Goal: Task Accomplishment & Management: Complete application form

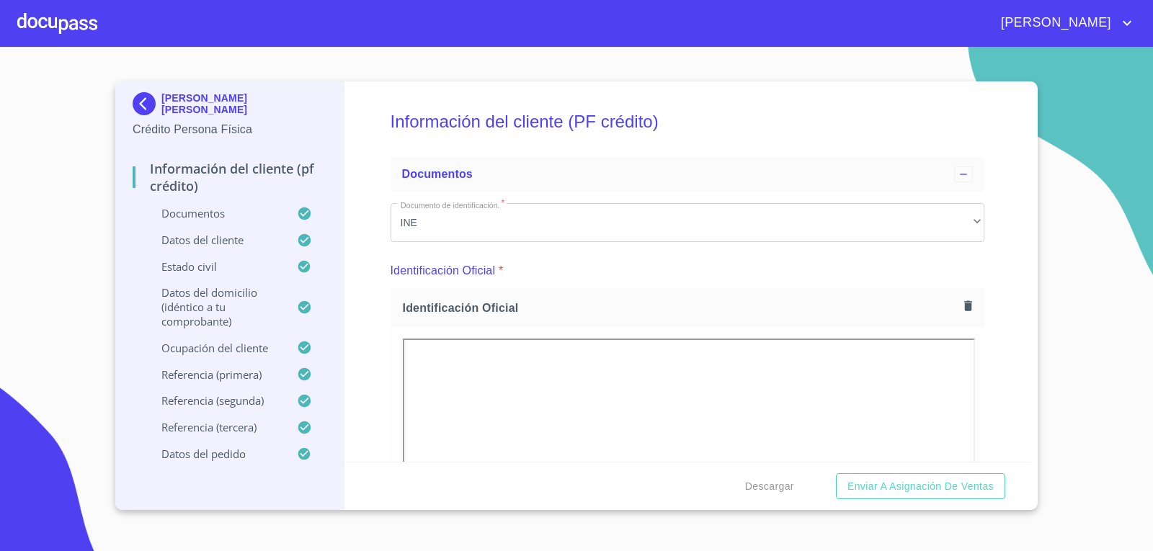
scroll to position [6867, 0]
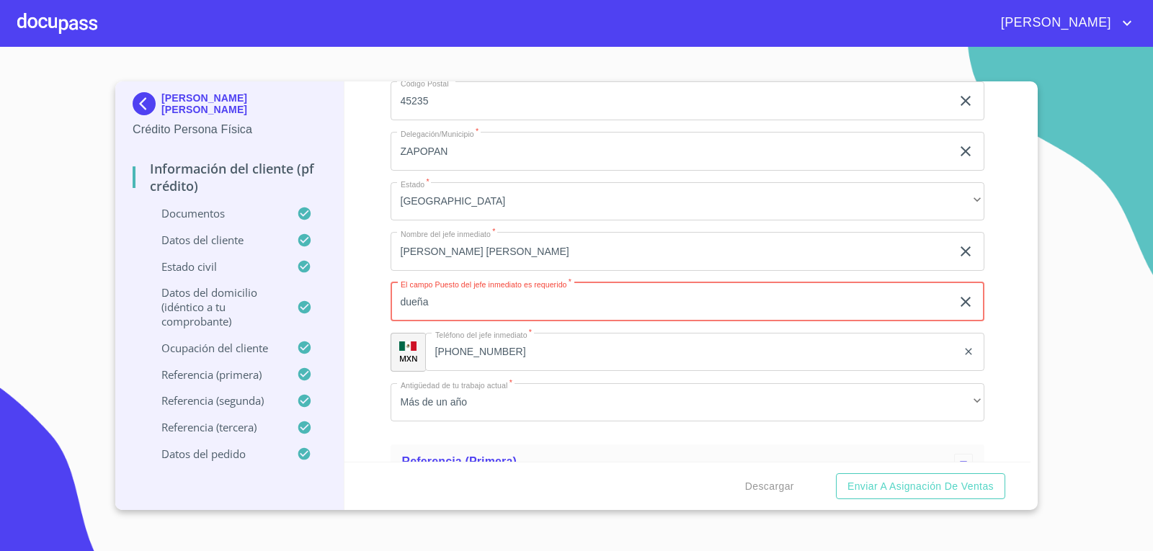
type input "dueña"
click at [383, 222] on div "Información del cliente (PF crédito) Documentos Documento de identificación.   …" at bounding box center [688, 271] width 687 height 381
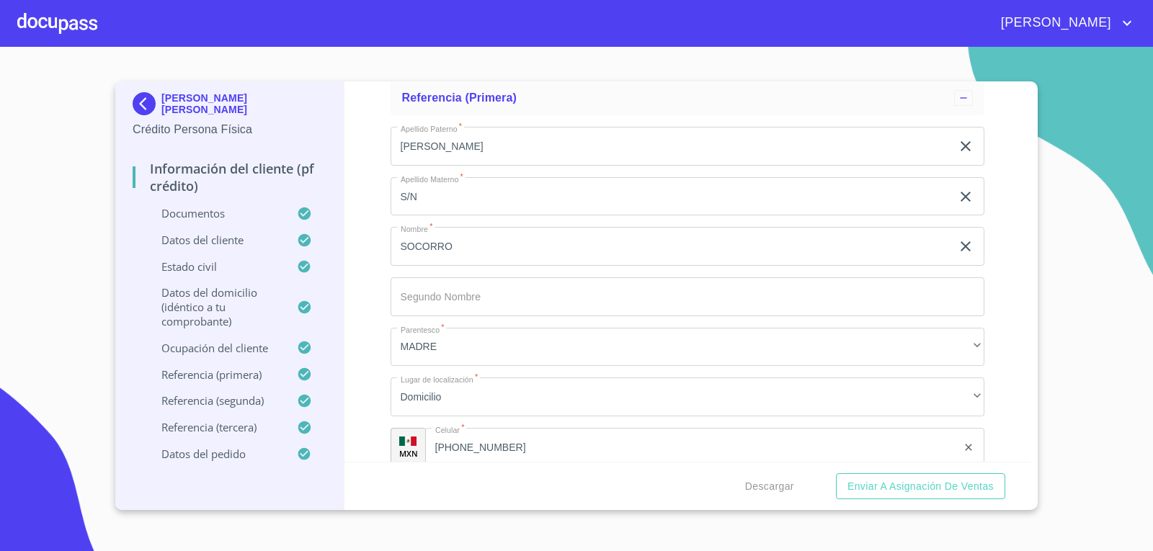
scroll to position [8381, 0]
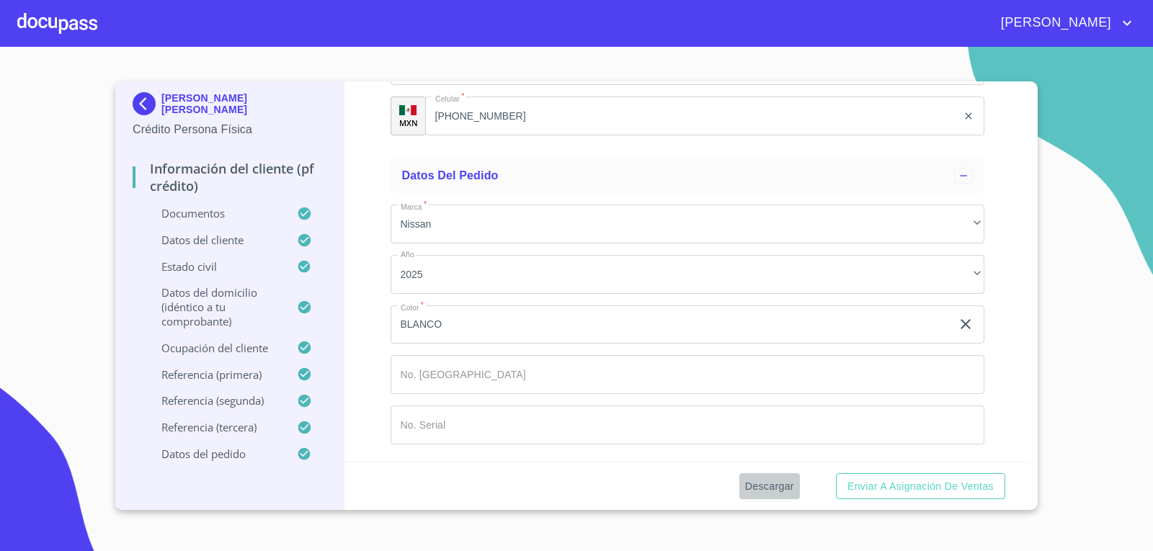
click at [768, 479] on span "Descargar" at bounding box center [769, 487] width 49 height 18
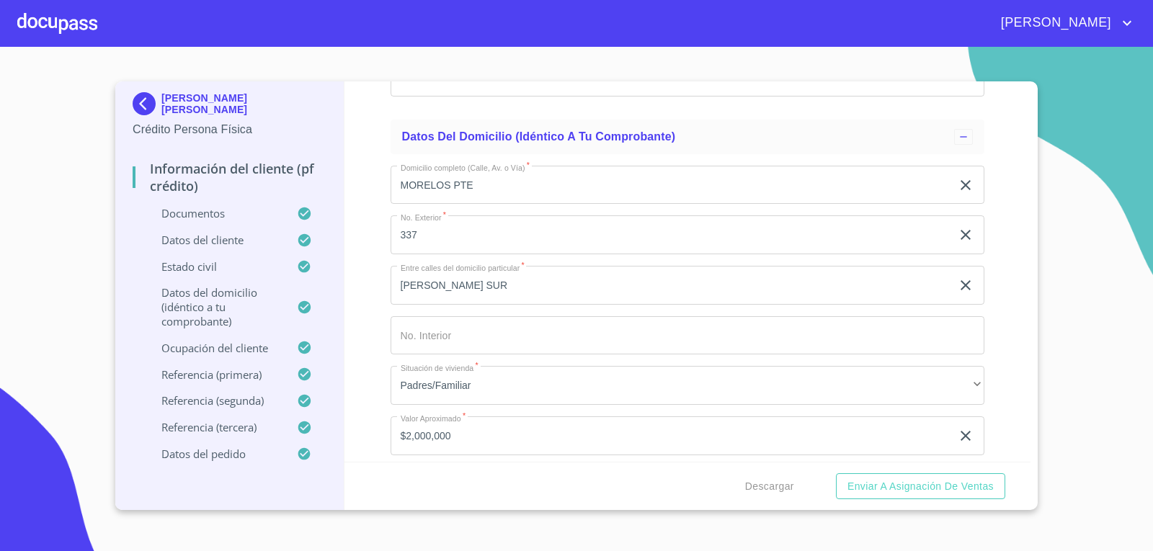
scroll to position [5426, 0]
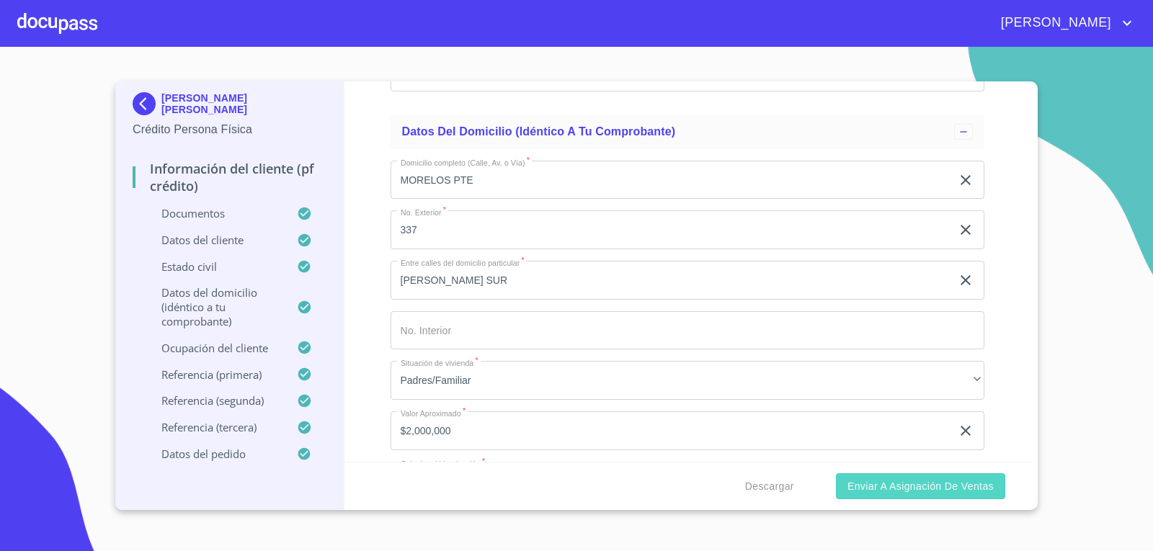
click at [915, 495] on button "Enviar a Asignación de Ventas" at bounding box center [920, 487] width 169 height 27
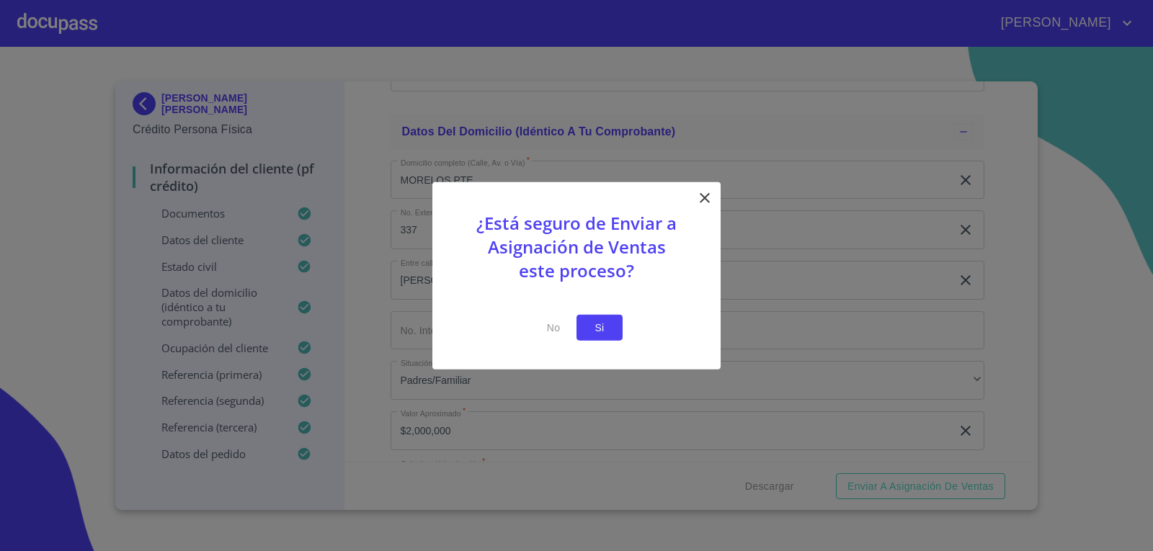
click at [587, 333] on button "Si" at bounding box center [600, 327] width 46 height 27
